Goal: Task Accomplishment & Management: Use online tool/utility

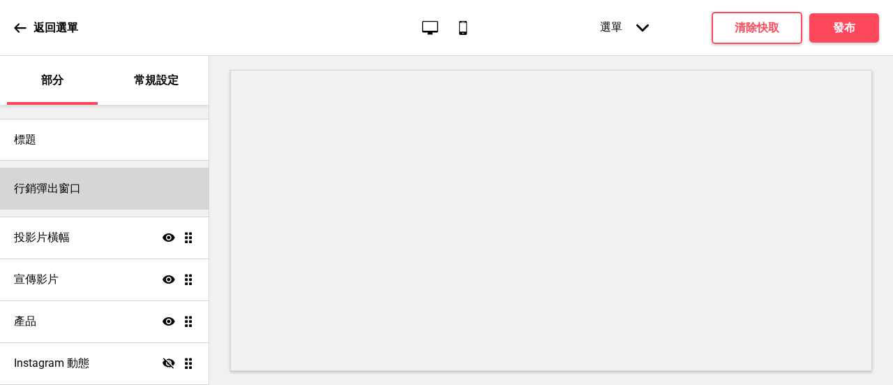
click at [49, 194] on font "行銷彈出窗口" at bounding box center [47, 187] width 67 height 13
select select "timeDelay"
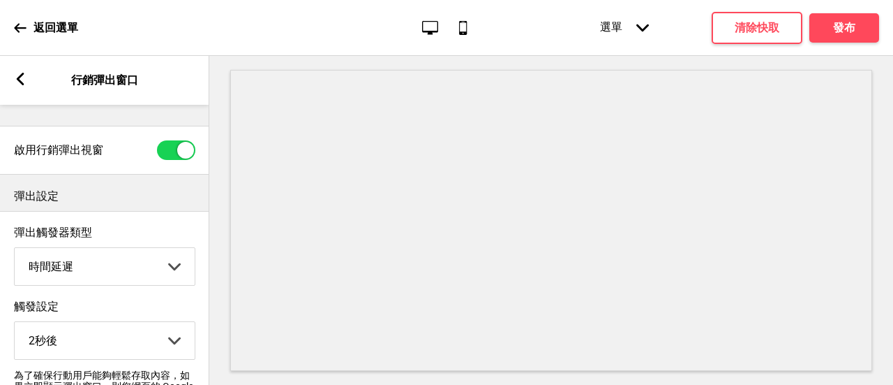
click at [20, 74] on rect at bounding box center [20, 79] width 13 height 13
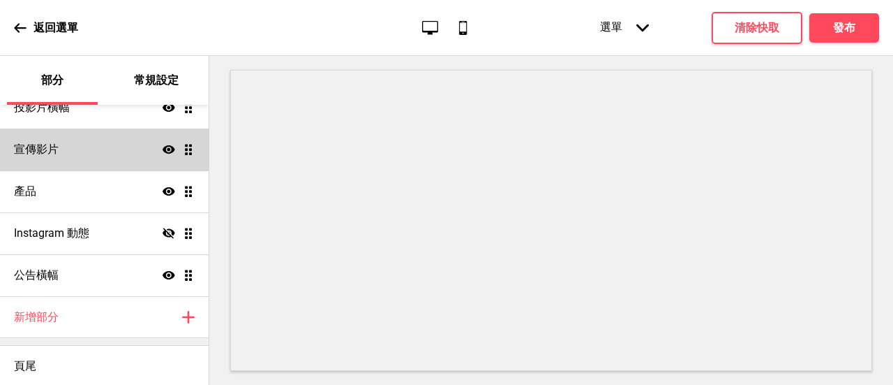
scroll to position [131, 0]
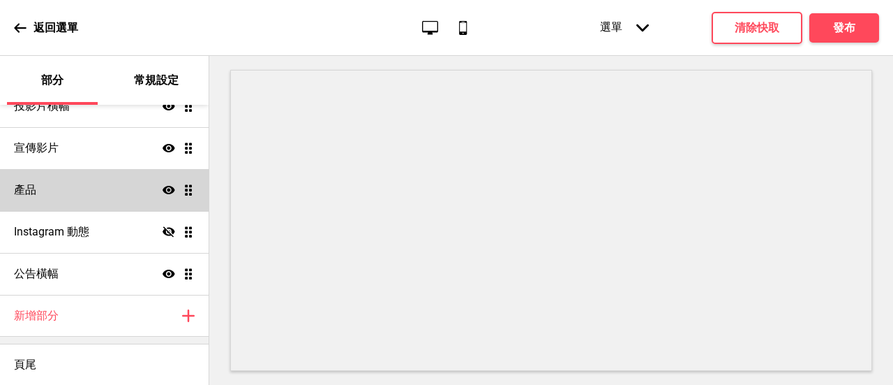
click at [73, 184] on div "產品 Show Drag" at bounding box center [104, 190] width 209 height 42
select select "side"
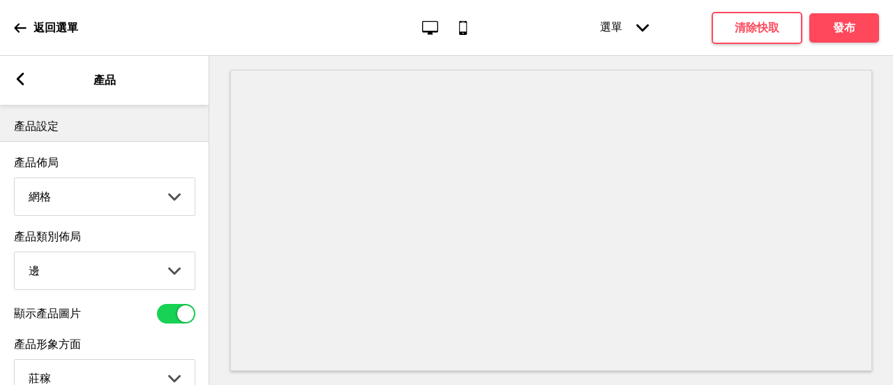
click at [18, 75] on rect at bounding box center [20, 79] width 13 height 13
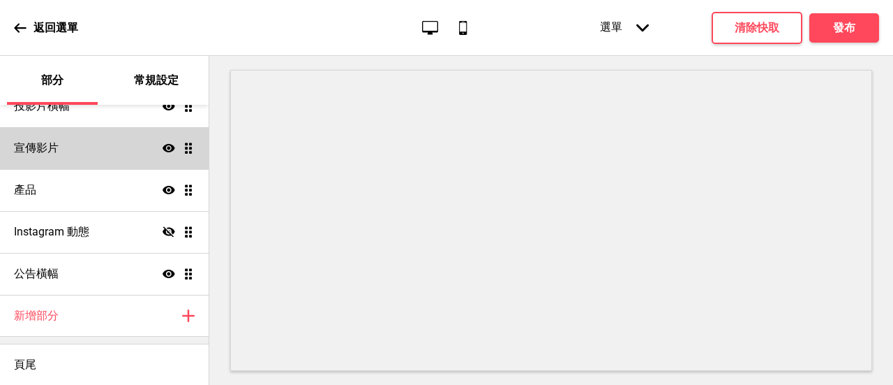
click at [26, 150] on font "宣傳影片" at bounding box center [36, 147] width 45 height 13
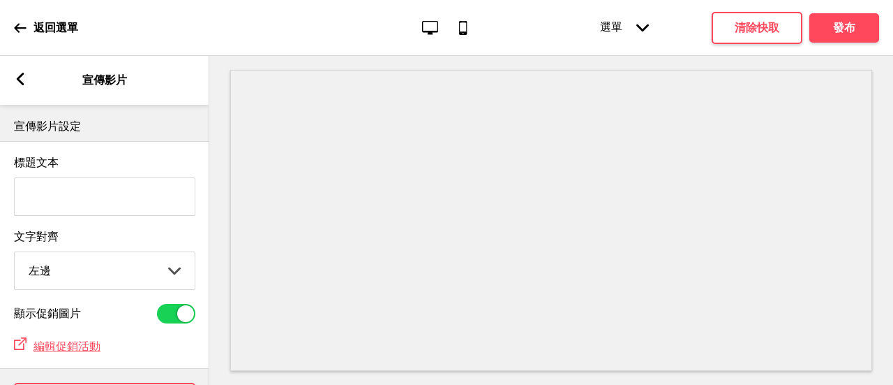
click at [21, 81] on icon at bounding box center [21, 79] width 8 height 13
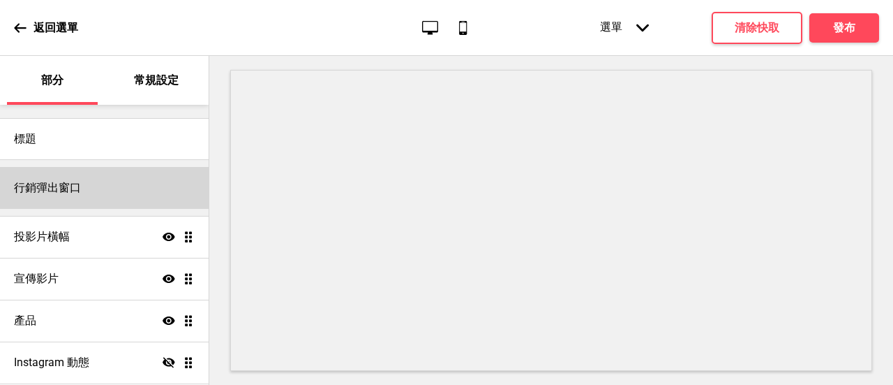
scroll to position [0, 0]
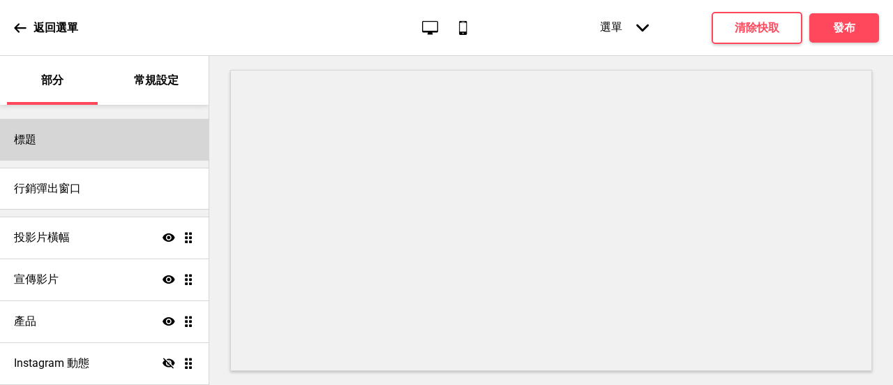
click at [69, 142] on div "標題" at bounding box center [104, 140] width 209 height 42
select select "Adobe Garamond Pro"
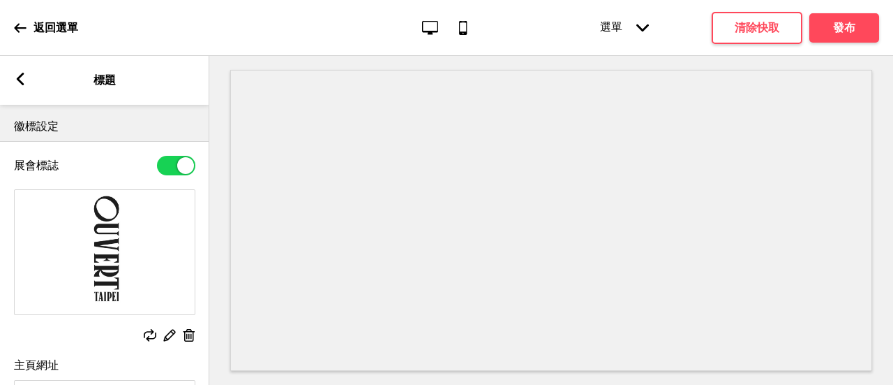
click at [17, 78] on icon at bounding box center [21, 79] width 8 height 13
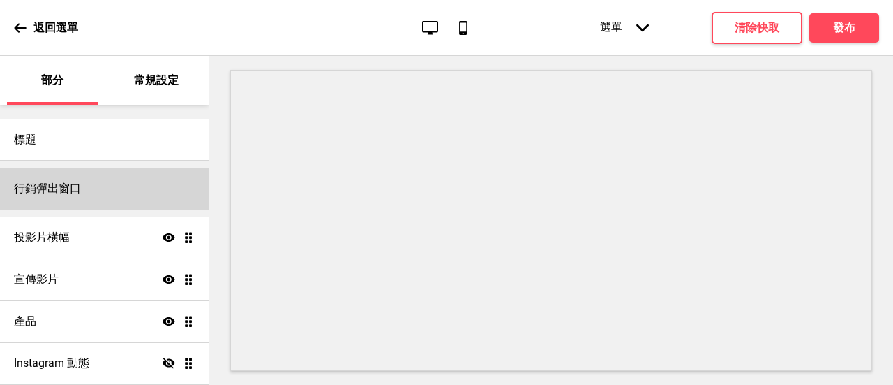
click at [61, 181] on font "行銷彈出窗口" at bounding box center [47, 187] width 67 height 13
select select "timeDelay"
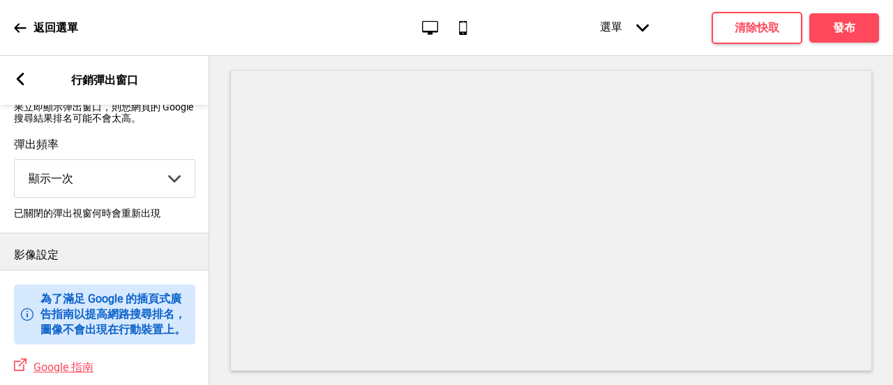
scroll to position [558, 0]
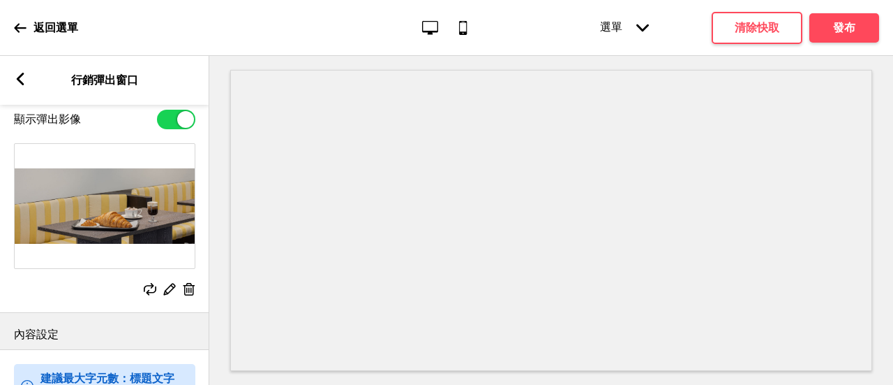
click at [20, 85] on div "Arrow left" at bounding box center [20, 80] width 13 height 15
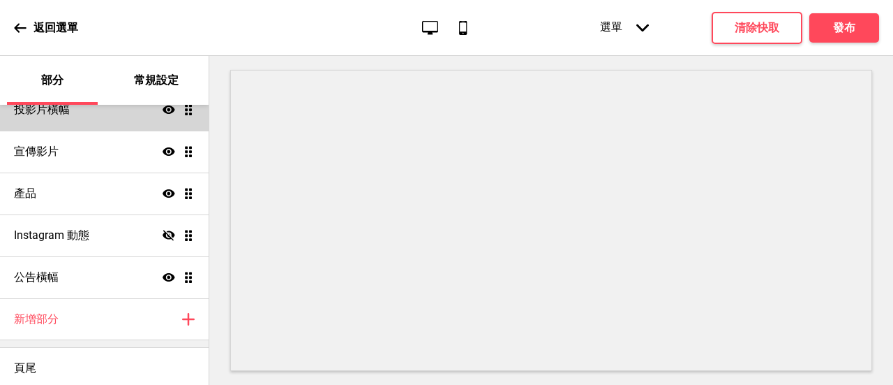
scroll to position [131, 0]
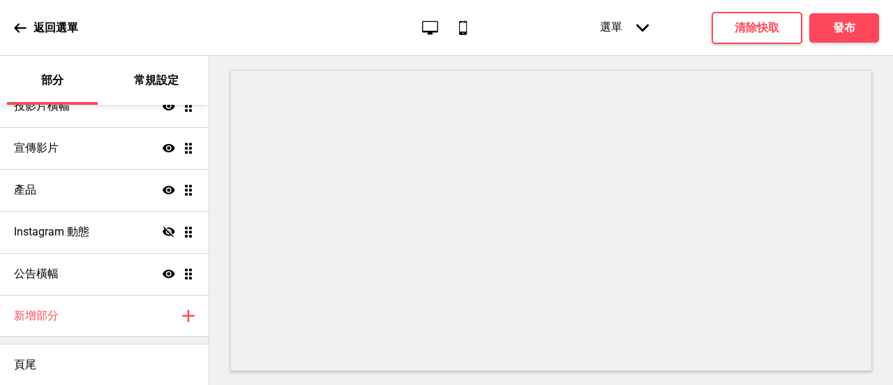
click at [18, 34] on div "返回選單" at bounding box center [46, 28] width 64 height 38
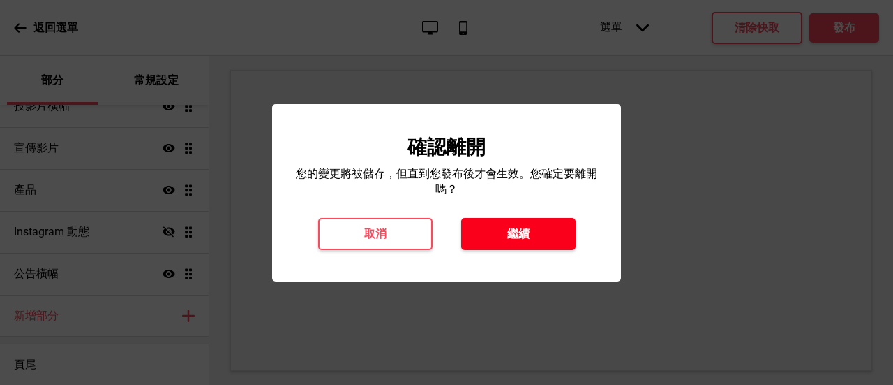
click at [488, 239] on button "繼續" at bounding box center [518, 234] width 114 height 32
